Goal: Task Accomplishment & Management: Use online tool/utility

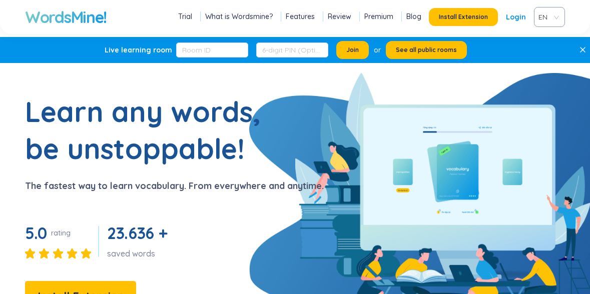
click at [521, 16] on link "Login" at bounding box center [516, 17] width 20 height 18
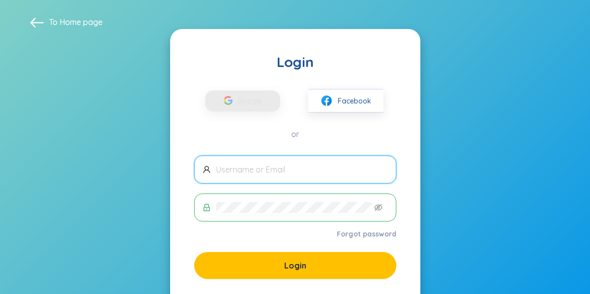
click at [307, 164] on input "text" at bounding box center [302, 169] width 172 height 11
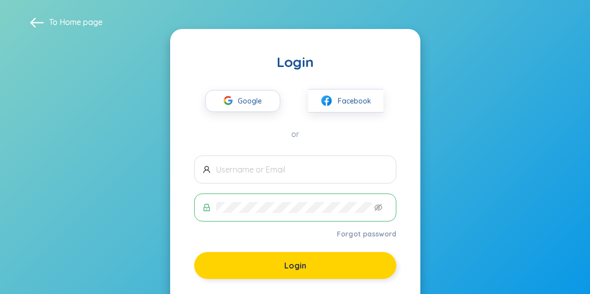
click at [298, 259] on button "Login" at bounding box center [295, 265] width 202 height 27
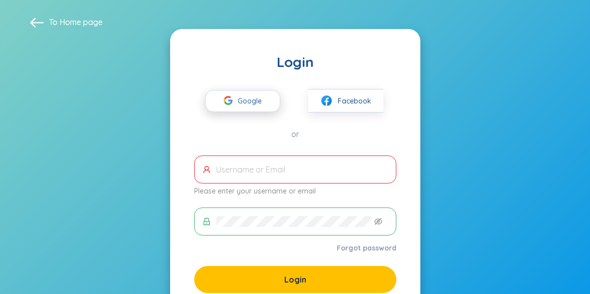
click at [253, 104] on span "Google" at bounding box center [252, 101] width 29 height 21
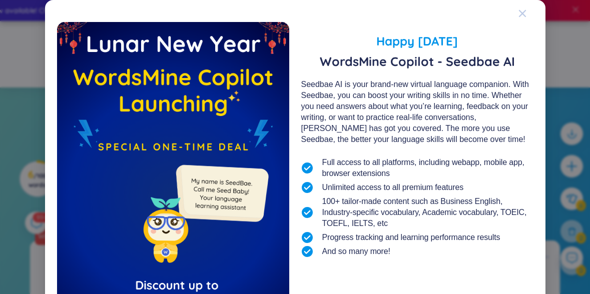
click at [524, 13] on icon "Close" at bounding box center [522, 14] width 8 height 8
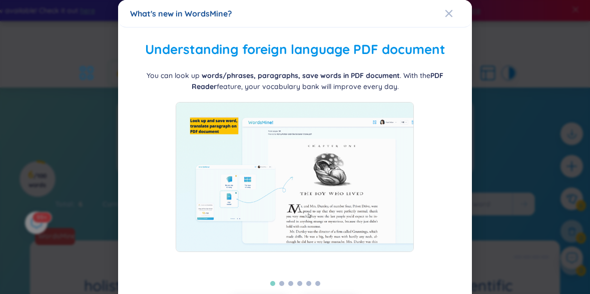
click at [444, 11] on div "What's new in WordsMine?" at bounding box center [295, 13] width 330 height 11
click at [446, 12] on icon "Close" at bounding box center [449, 14] width 8 height 8
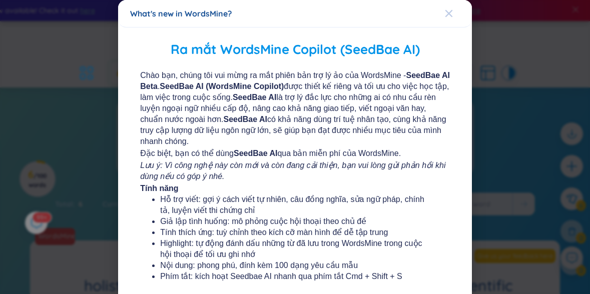
click at [445, 13] on icon "Close" at bounding box center [449, 14] width 8 height 8
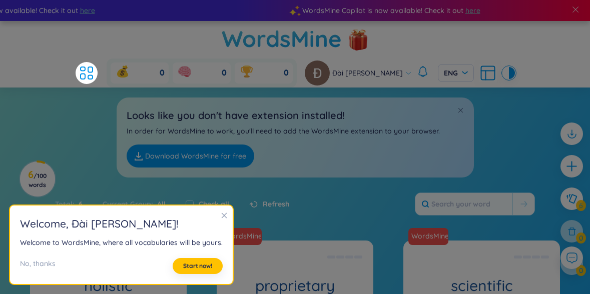
click at [293, 108] on div "Looks like you don't have extension installed! In order for WordsMine to work, …" at bounding box center [295, 138] width 357 height 80
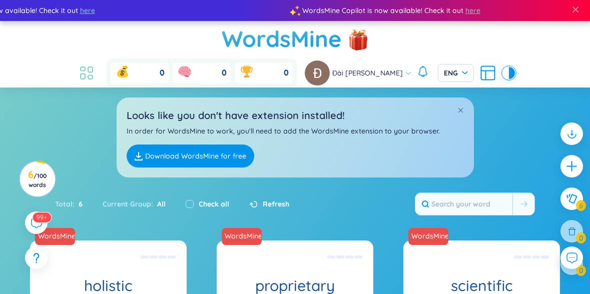
click at [96, 64] on icon at bounding box center [87, 73] width 18 height 18
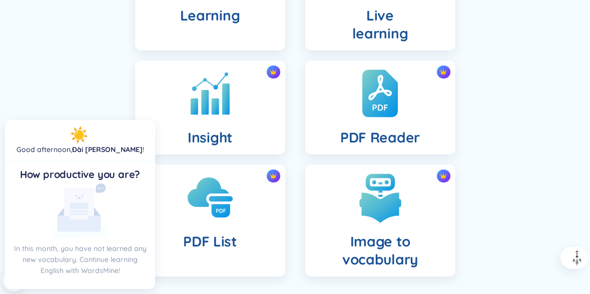
scroll to position [426, 0]
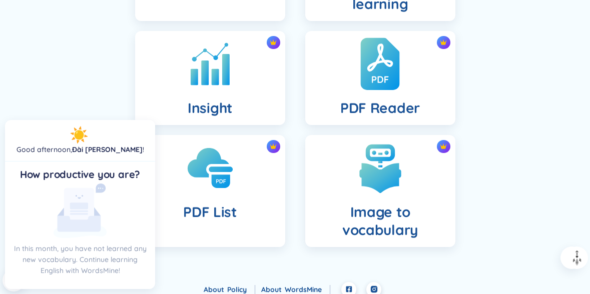
click at [366, 99] on div "PDF Reader" at bounding box center [380, 78] width 150 height 94
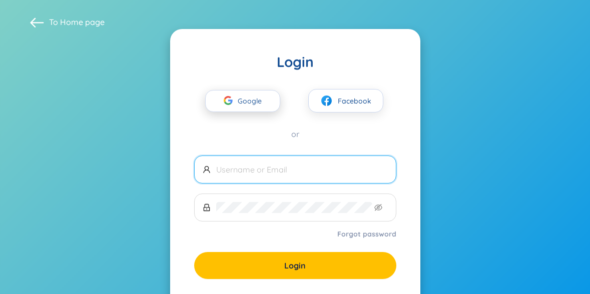
click at [258, 104] on span "Google" at bounding box center [252, 101] width 29 height 21
